Goal: Navigation & Orientation: Find specific page/section

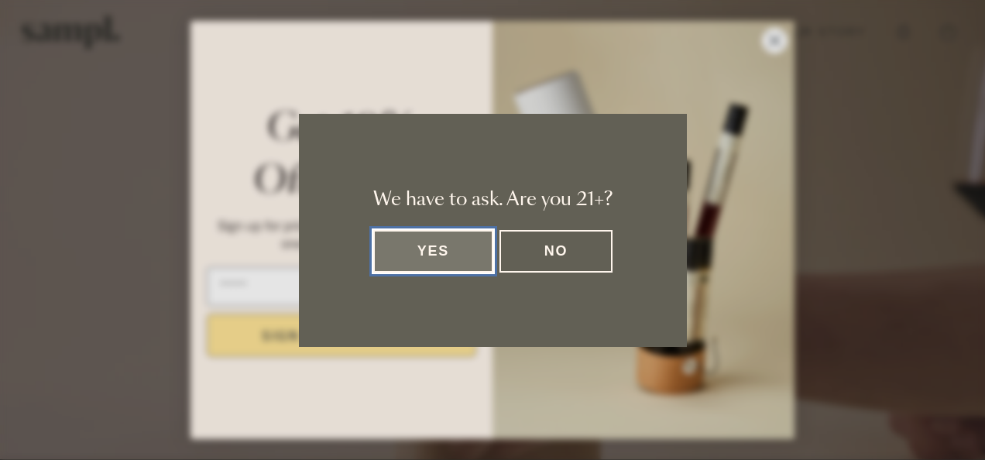
click at [467, 252] on button "Yes" at bounding box center [433, 251] width 121 height 43
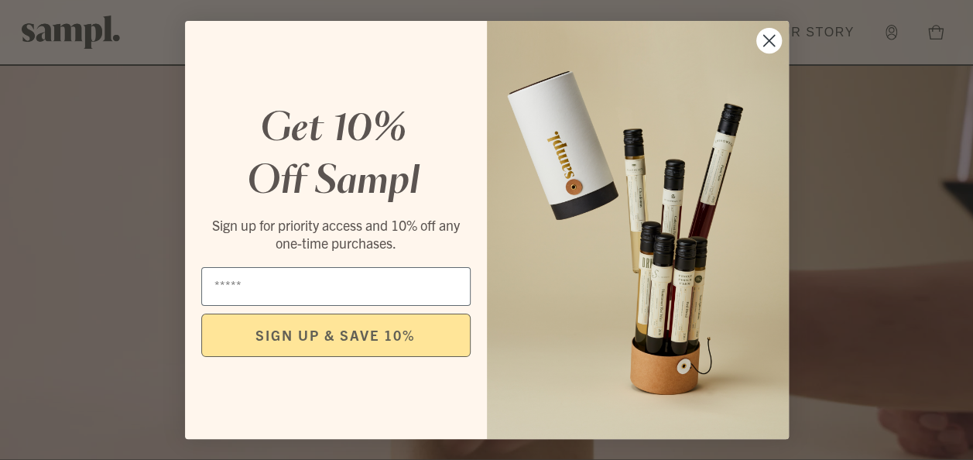
click at [771, 42] on circle "Close dialog" at bounding box center [768, 41] width 26 height 26
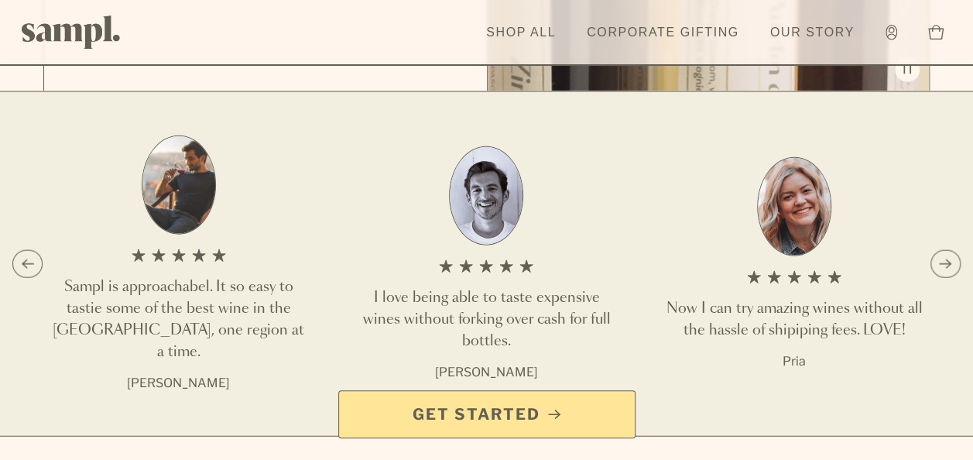
scroll to position [1703, 0]
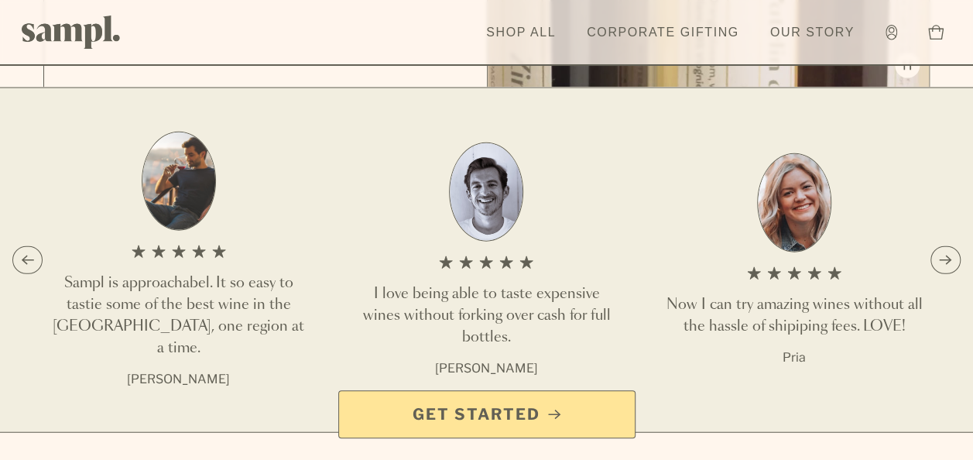
click at [605, 416] on span "Get Started" at bounding box center [486, 414] width 271 height 22
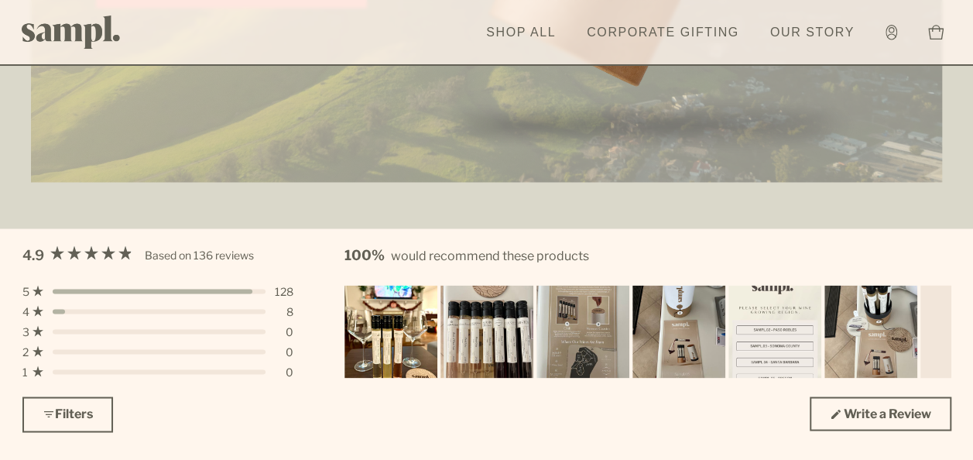
scroll to position [4489, 0]
